Goal: Task Accomplishment & Management: Manage account settings

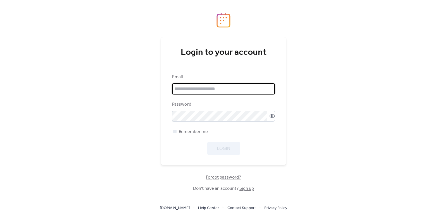
type input "**********"
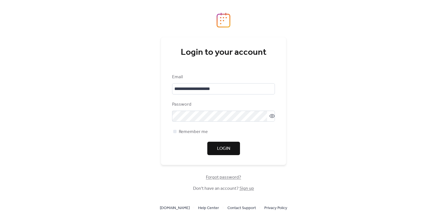
click at [221, 147] on span "Login" at bounding box center [223, 148] width 13 height 7
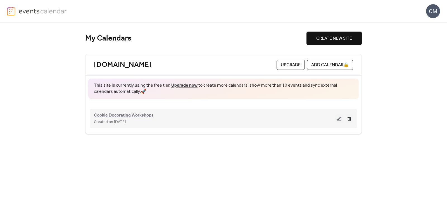
click at [136, 114] on span "Cookie Decorating Workshops" at bounding box center [124, 115] width 60 height 7
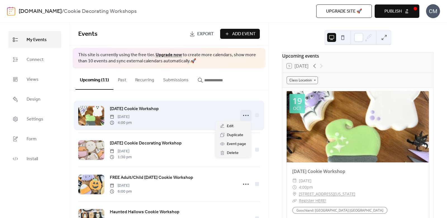
click at [243, 112] on icon at bounding box center [245, 115] width 9 height 9
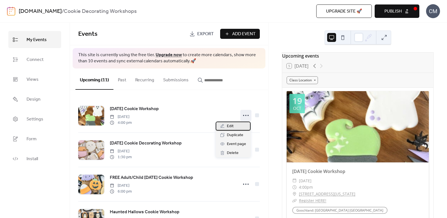
click at [233, 125] on span "Edit" at bounding box center [230, 126] width 7 height 7
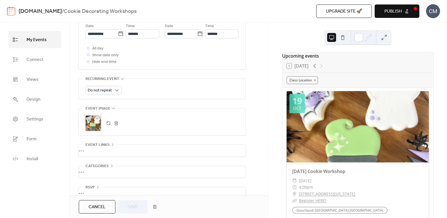
scroll to position [217, 0]
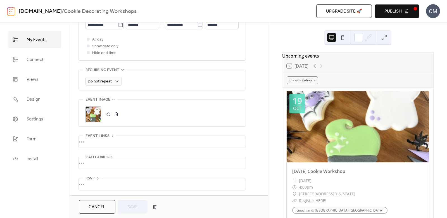
click at [90, 140] on div "•••" at bounding box center [161, 142] width 167 height 12
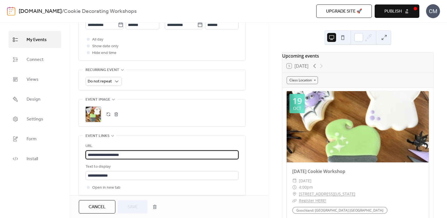
drag, startPoint x: 130, startPoint y: 153, endPoint x: 77, endPoint y: 153, distance: 53.0
click at [77, 153] on div "**********" at bounding box center [169, 39] width 198 height 407
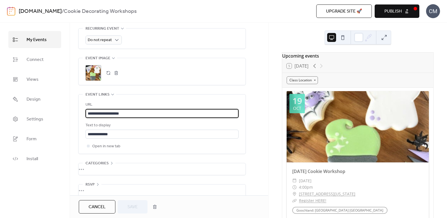
scroll to position [264, 0]
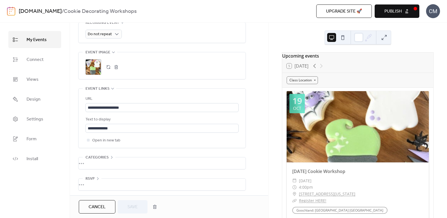
click at [90, 162] on div "•••" at bounding box center [161, 163] width 167 height 12
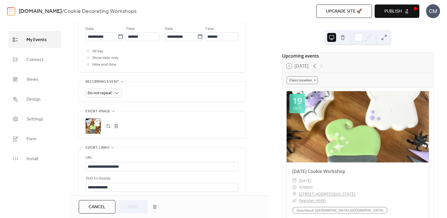
scroll to position [329, 0]
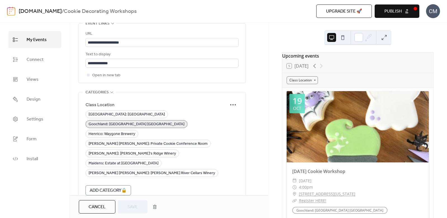
click at [134, 208] on div "Cancel Save" at bounding box center [119, 206] width 81 height 13
click at [88, 209] on div "•••" at bounding box center [161, 215] width 167 height 12
click at [133, 205] on div "Cancel Save" at bounding box center [119, 206] width 81 height 13
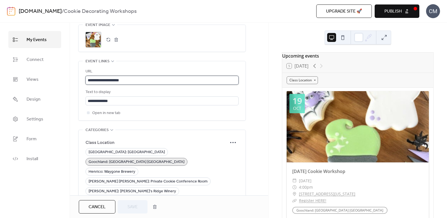
click at [131, 77] on input "**********" at bounding box center [161, 80] width 153 height 9
click at [397, 13] on span "Publish" at bounding box center [392, 11] width 17 height 7
click at [41, 39] on span "My Events" at bounding box center [37, 39] width 20 height 9
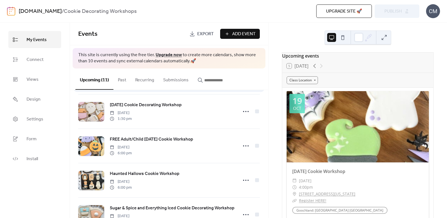
scroll to position [43, 0]
